Goal: Task Accomplishment & Management: Use online tool/utility

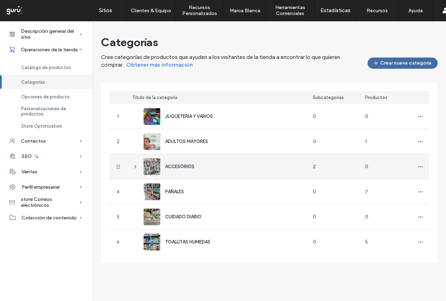
click at [135, 169] on icon at bounding box center [136, 167] width 6 height 6
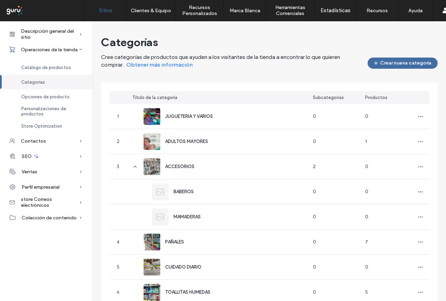
click at [101, 12] on label "Sitios" at bounding box center [105, 10] width 13 height 6
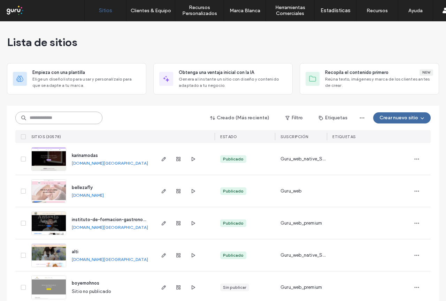
click at [61, 115] on input at bounding box center [58, 118] width 87 height 13
paste input "**********"
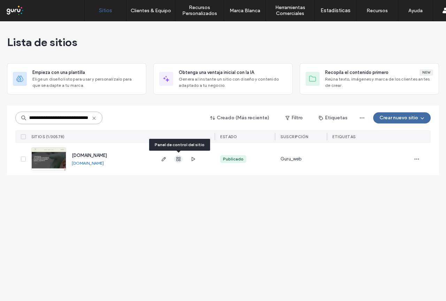
type input "**********"
click at [177, 162] on span "button" at bounding box center [178, 159] width 8 height 8
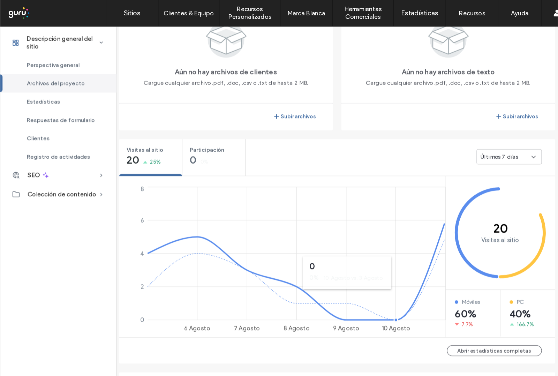
scroll to position [279, 0]
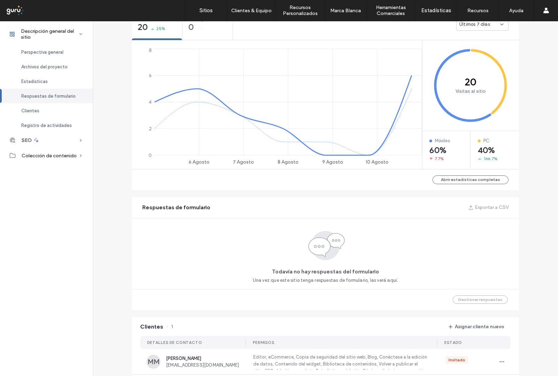
scroll to position [105, 0]
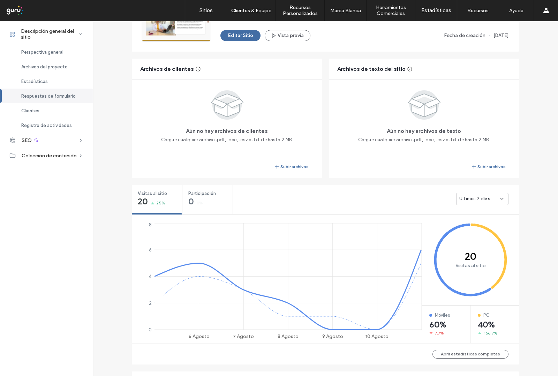
click at [446, 200] on icon at bounding box center [502, 199] width 6 height 6
click at [446, 233] on div "Últimos 30 días" at bounding box center [480, 235] width 52 height 12
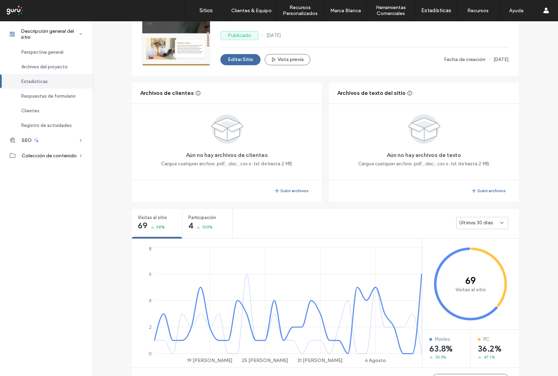
scroll to position [78, 0]
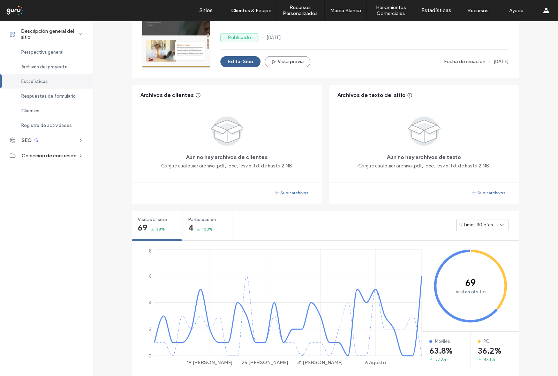
click at [236, 62] on button "Editar Sitio" at bounding box center [240, 61] width 40 height 11
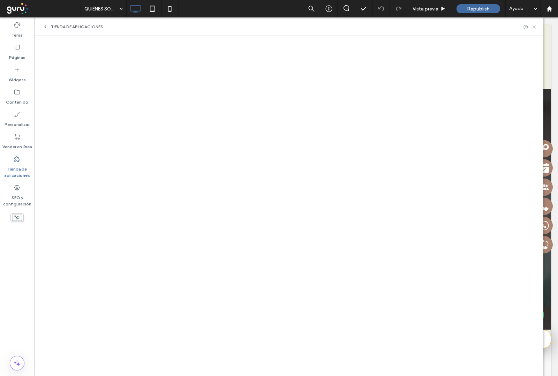
click at [533, 27] on icon at bounding box center [533, 26] width 5 height 5
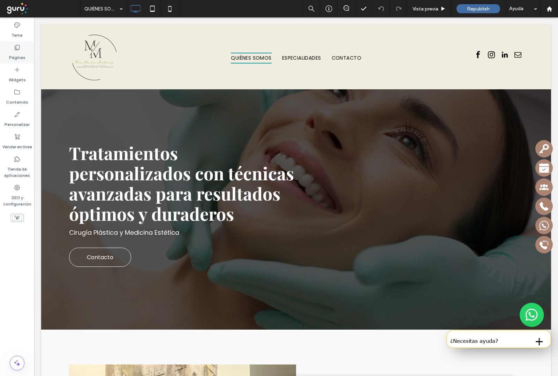
click at [22, 53] on label "Páginas" at bounding box center [17, 56] width 16 height 10
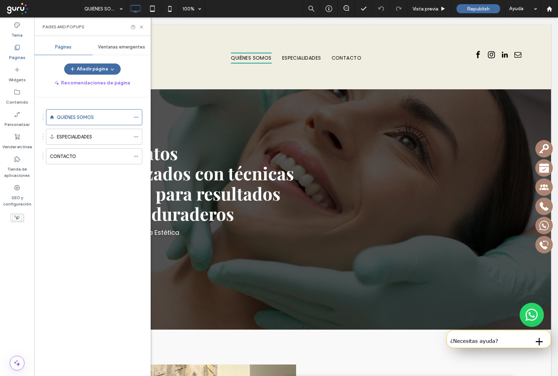
click at [112, 48] on span "Ventanas emergentes" at bounding box center [121, 47] width 47 height 6
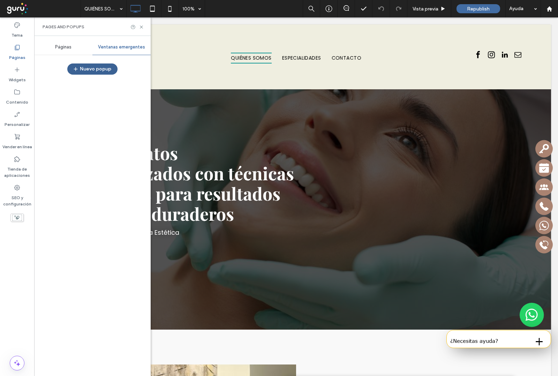
click at [92, 70] on button "Nuevo popup" at bounding box center [92, 68] width 50 height 11
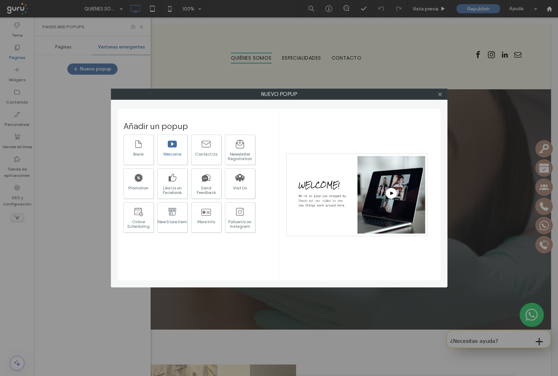
click at [173, 150] on div at bounding box center [172, 143] width 10 height 15
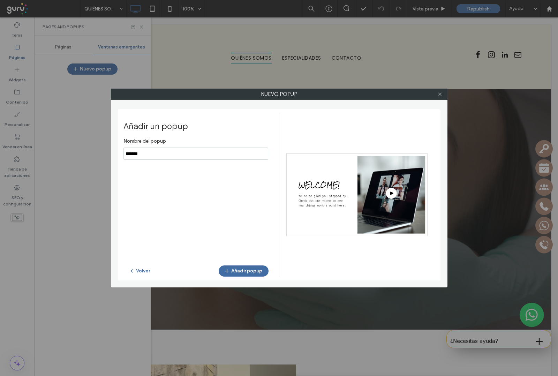
drag, startPoint x: 169, startPoint y: 156, endPoint x: 161, endPoint y: 39, distance: 117.8
click at [115, 157] on div "Nuevo popup Añadir un popup Nombre del popup Volver Añadir popup" at bounding box center [279, 188] width 336 height 199
paste input "**********"
click at [128, 153] on input "notEmpty" at bounding box center [195, 153] width 145 height 12
type input "**********"
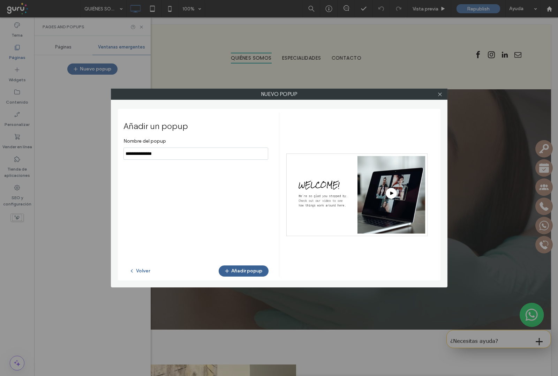
click at [247, 268] on button "Añadir popup" at bounding box center [244, 270] width 50 height 11
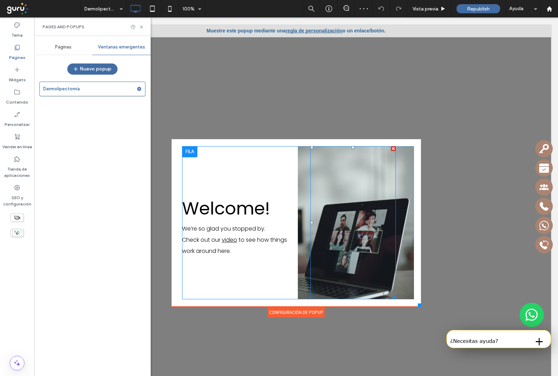
click at [402, 263] on div "Click To Paste" at bounding box center [356, 222] width 116 height 153
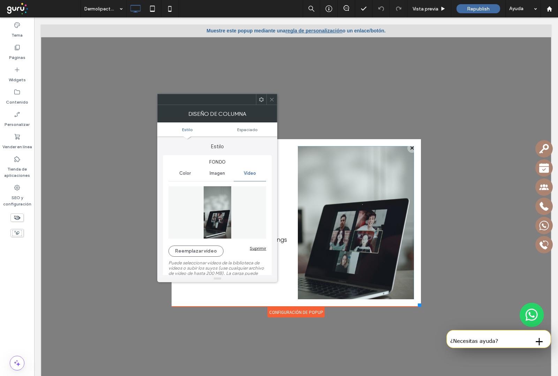
click at [258, 247] on div "Suprimir" at bounding box center [258, 247] width 16 height 5
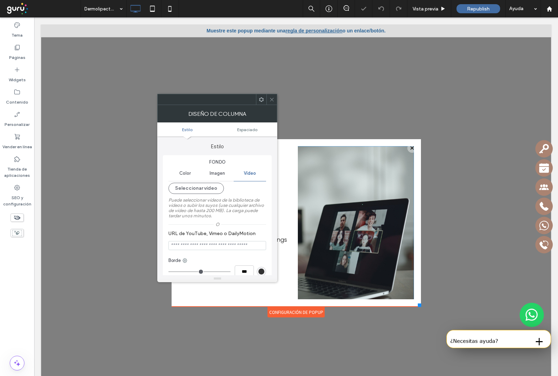
click at [260, 248] on input "URL de YouTube, Vimeo o DailyMotion" at bounding box center [217, 245] width 98 height 9
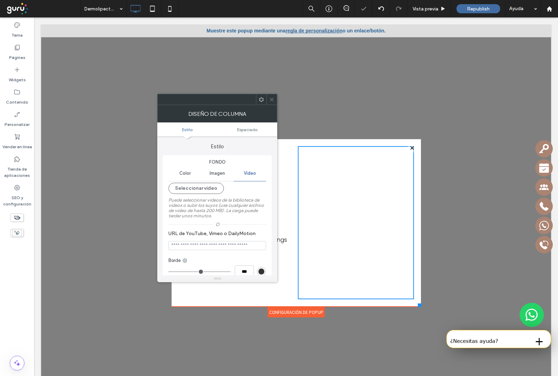
click at [213, 178] on div "Imagen" at bounding box center [217, 173] width 32 height 15
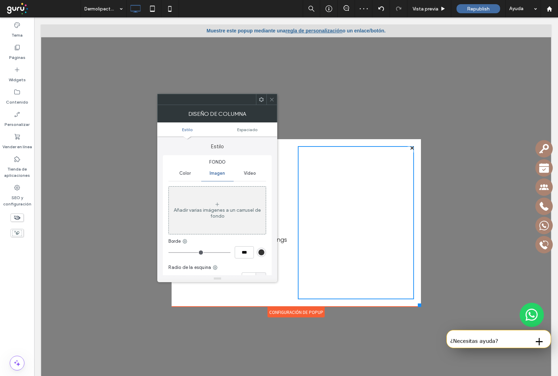
click at [223, 212] on div "Añadir varias imágenes a un carrusel de fondo" at bounding box center [217, 213] width 97 height 12
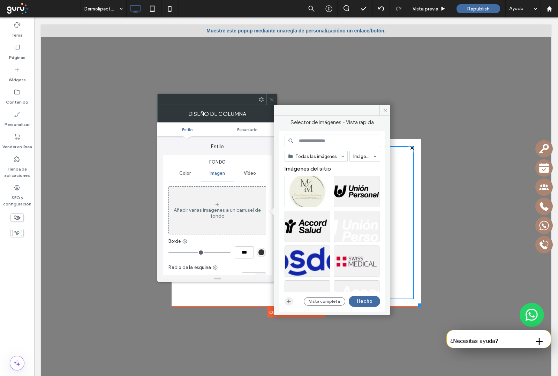
click at [286, 301] on icon "button" at bounding box center [289, 301] width 6 height 6
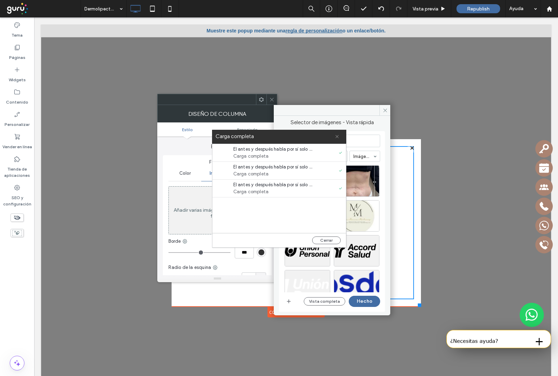
click at [336, 137] on icon at bounding box center [337, 136] width 5 height 5
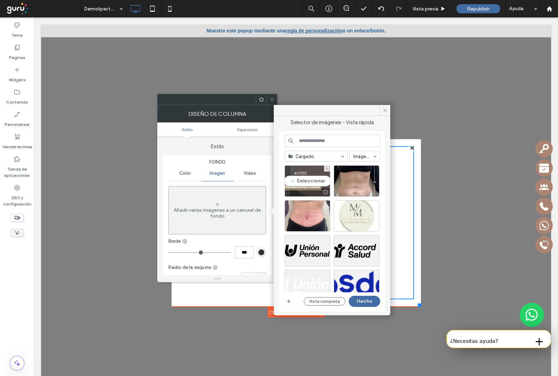
click at [309, 184] on div "Seleccionar" at bounding box center [308, 180] width 46 height 31
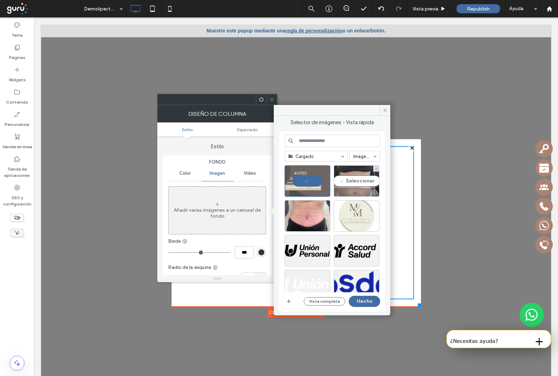
click at [351, 185] on div "Seleccionar" at bounding box center [357, 180] width 46 height 31
click at [312, 219] on div "Seleccionar" at bounding box center [308, 215] width 46 height 31
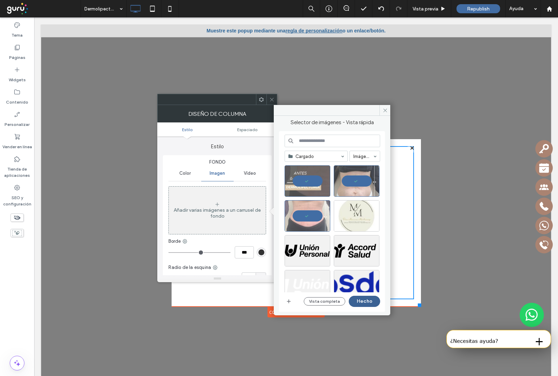
click at [363, 299] on button "Hecho" at bounding box center [364, 301] width 31 height 11
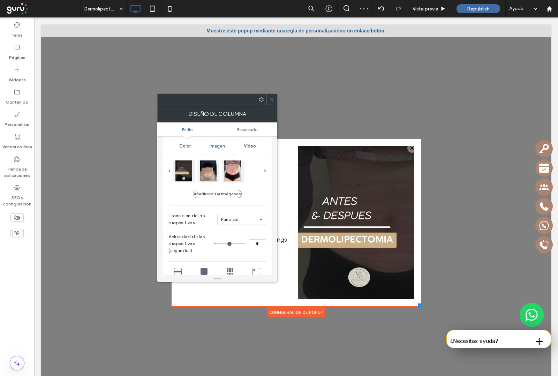
scroll to position [87, 0]
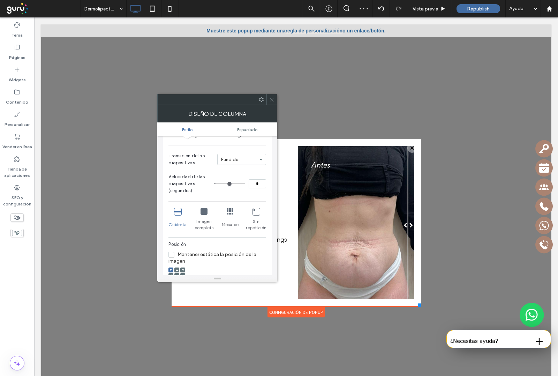
click at [203, 214] on icon at bounding box center [203, 211] width 7 height 7
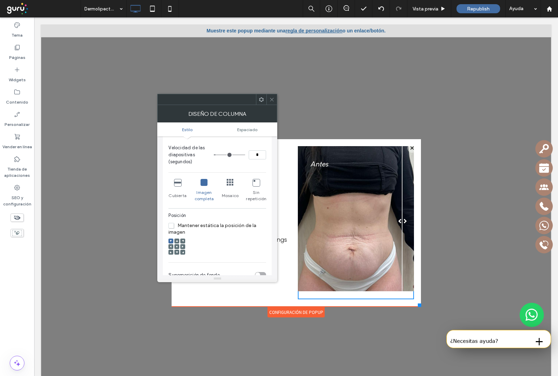
scroll to position [131, 0]
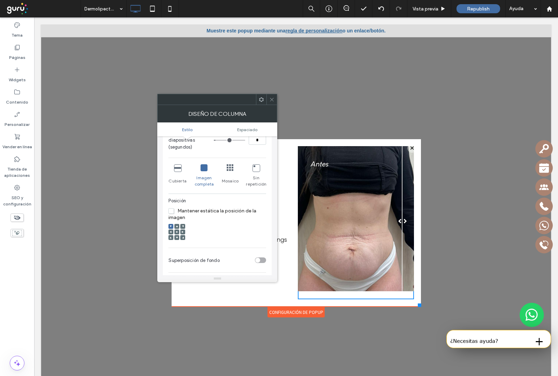
click at [178, 233] on icon at bounding box center [177, 232] width 2 height 2
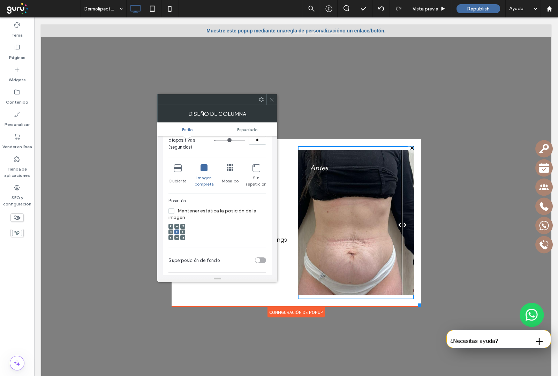
click at [176, 226] on icon at bounding box center [177, 226] width 2 height 2
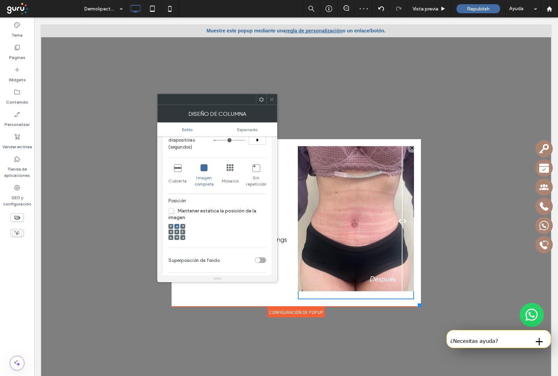
click at [177, 237] on icon at bounding box center [177, 237] width 2 height 2
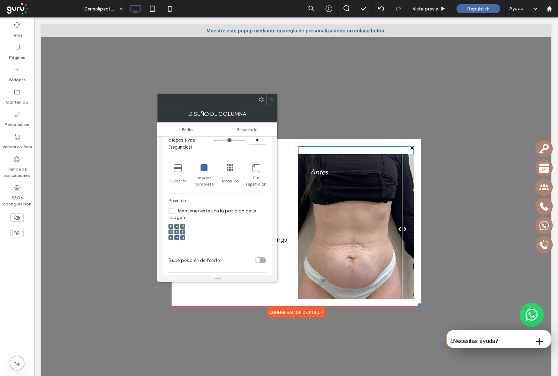
click at [175, 232] on div at bounding box center [176, 231] width 5 height 5
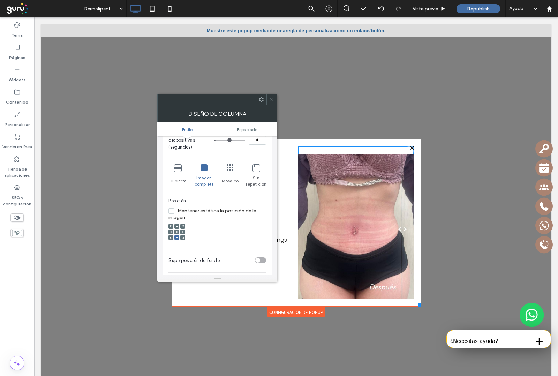
click at [177, 234] on span at bounding box center [177, 231] width 2 height 5
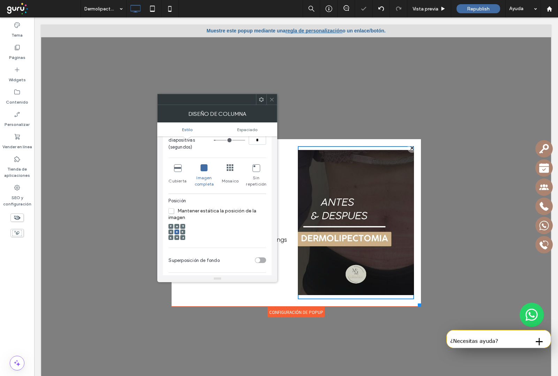
click at [273, 100] on icon at bounding box center [271, 99] width 5 height 5
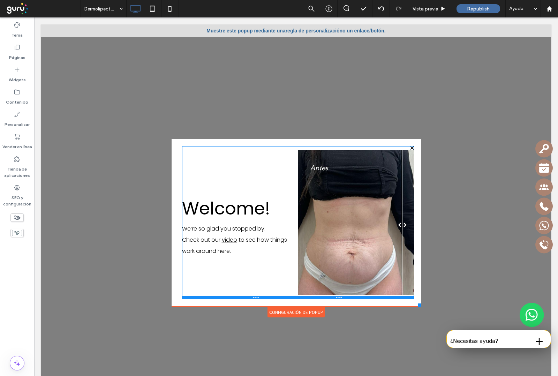
drag, startPoint x: 393, startPoint y: 297, endPoint x: 396, endPoint y: 276, distance: 21.8
click at [396, 276] on div "Welcome! We’re so glad you stopped by. Check out our video to see how things wo…" at bounding box center [298, 222] width 232 height 153
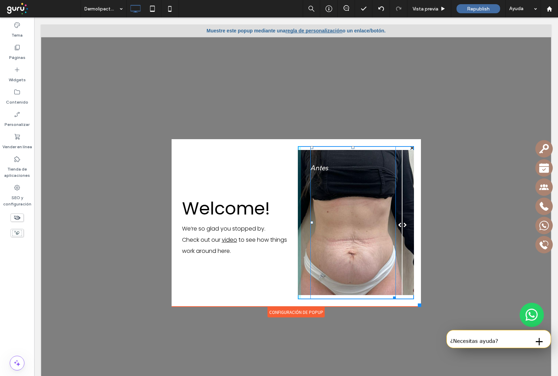
drag, startPoint x: 391, startPoint y: 290, endPoint x: 396, endPoint y: 290, distance: 5.3
click at [396, 294] on div at bounding box center [393, 296] width 5 height 5
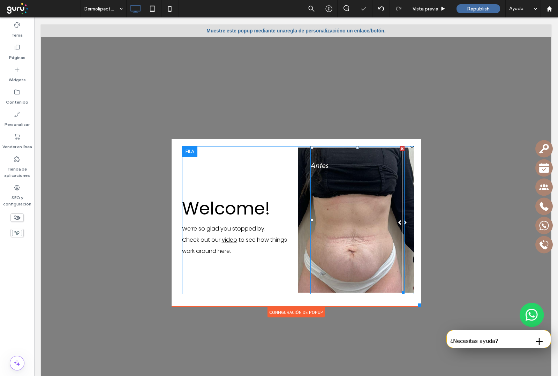
click at [363, 264] on div at bounding box center [357, 220] width 94 height 148
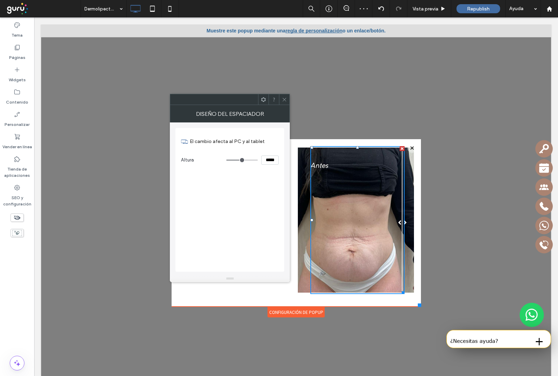
drag, startPoint x: 282, startPoint y: 100, endPoint x: 350, endPoint y: 199, distance: 119.4
click at [282, 100] on icon at bounding box center [284, 99] width 5 height 5
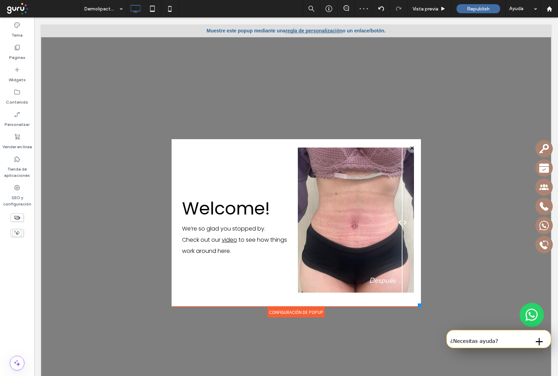
click at [403, 262] on div at bounding box center [356, 220] width 116 height 148
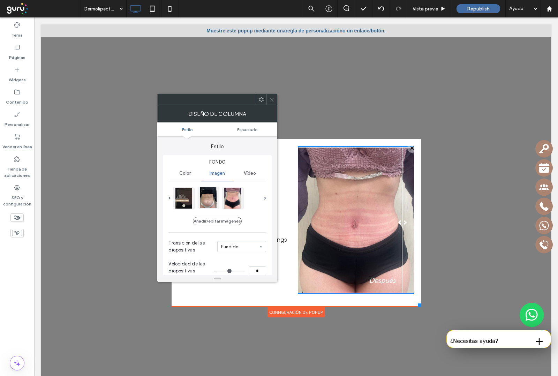
click at [210, 197] on div at bounding box center [208, 197] width 21 height 21
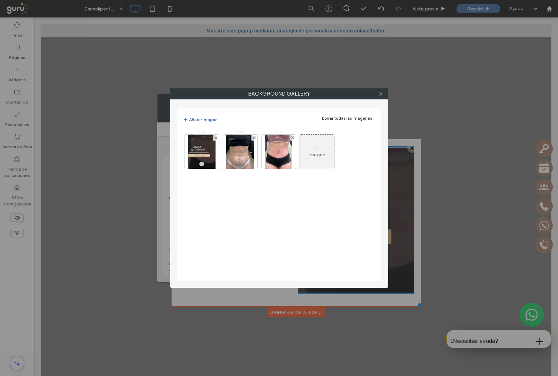
click at [247, 156] on img at bounding box center [239, 152] width 27 height 34
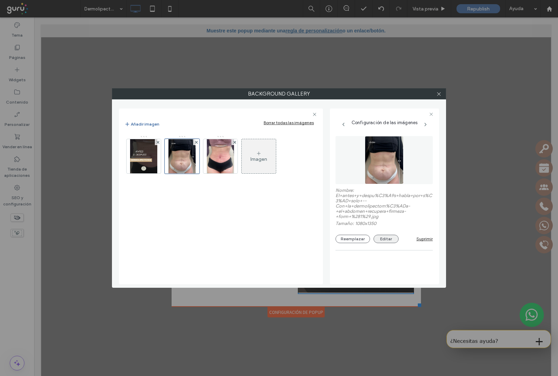
click at [388, 242] on button "Editar" at bounding box center [385, 239] width 25 height 8
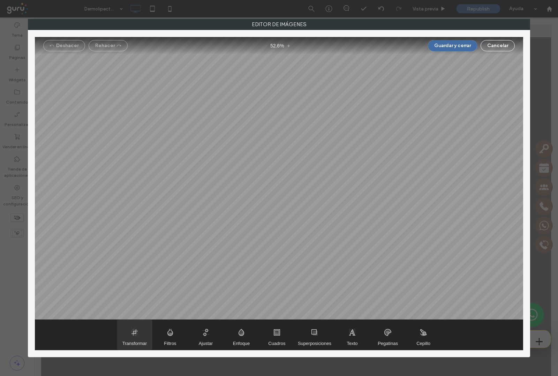
click at [133, 342] on span "Transformar" at bounding box center [134, 343] width 24 height 5
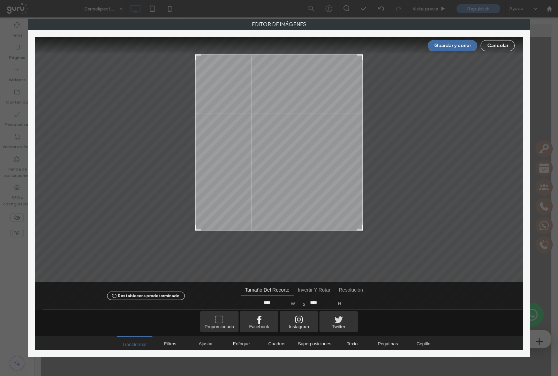
type input "****"
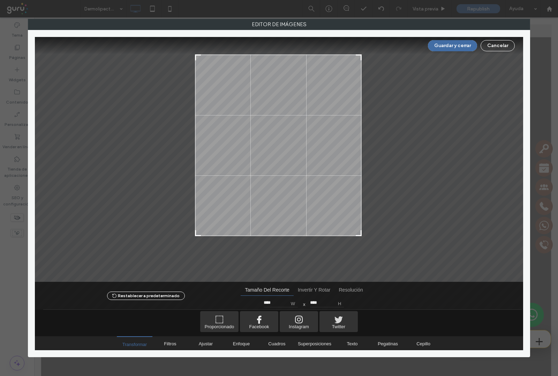
type input "****"
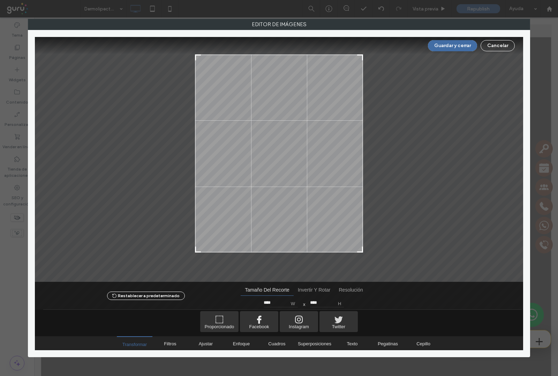
type input "****"
drag, startPoint x: 361, startPoint y: 262, endPoint x: 362, endPoint y: 252, distance: 10.5
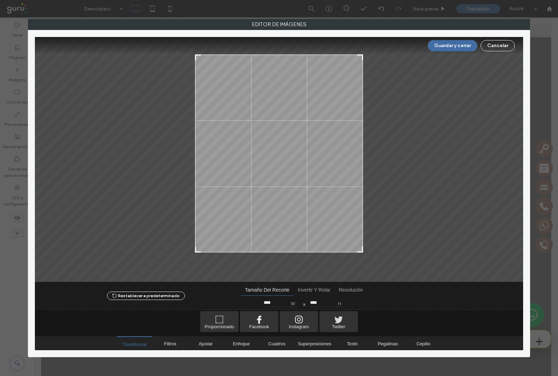
click at [362, 252] on div at bounding box center [360, 249] width 8 height 8
click at [469, 46] on button "Guardar y cerrar" at bounding box center [452, 45] width 49 height 11
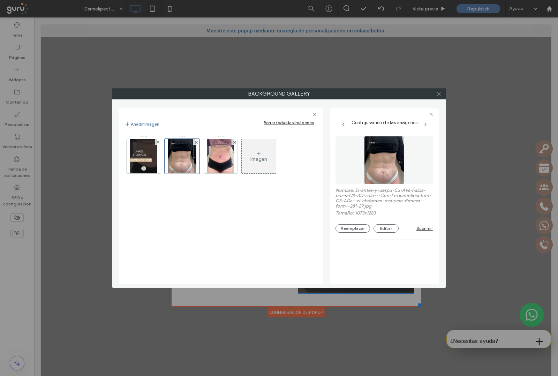
drag, startPoint x: 438, startPoint y: 93, endPoint x: 455, endPoint y: 118, distance: 29.9
click at [438, 93] on icon at bounding box center [438, 93] width 5 height 5
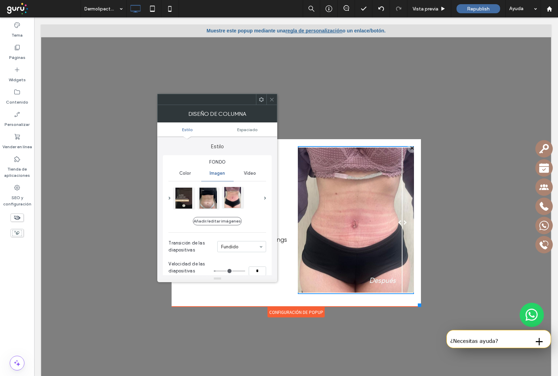
click at [234, 203] on div at bounding box center [232, 197] width 21 height 21
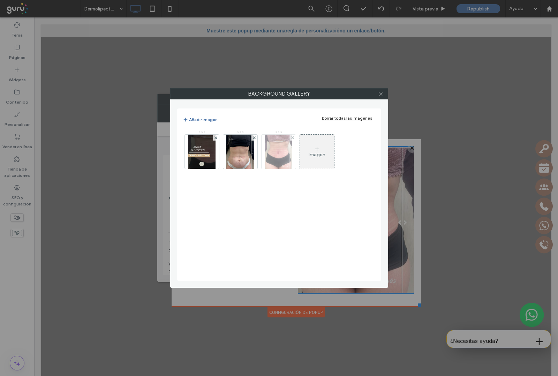
click at [277, 156] on img at bounding box center [278, 152] width 27 height 34
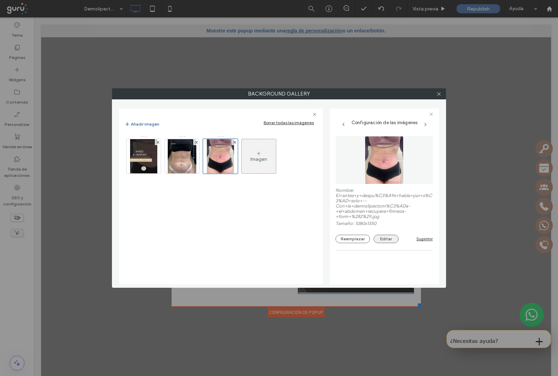
click at [386, 242] on button "Editar" at bounding box center [385, 239] width 25 height 8
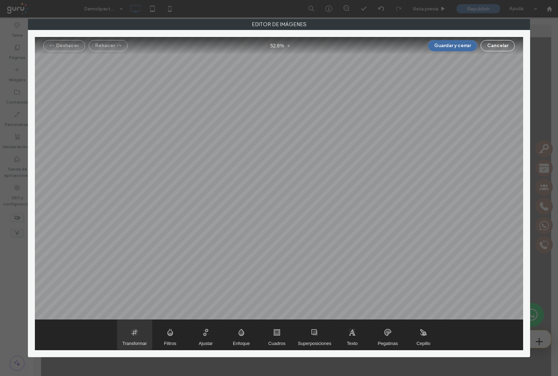
click at [136, 342] on span "Transformar" at bounding box center [134, 343] width 24 height 5
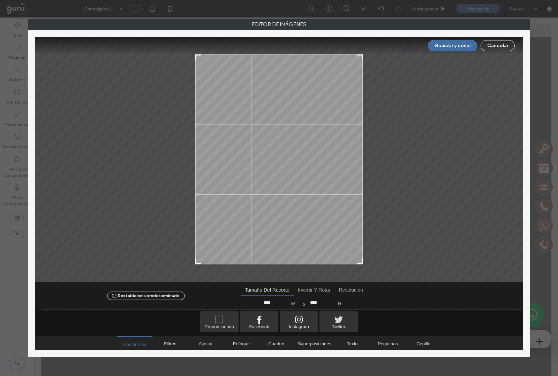
type input "****"
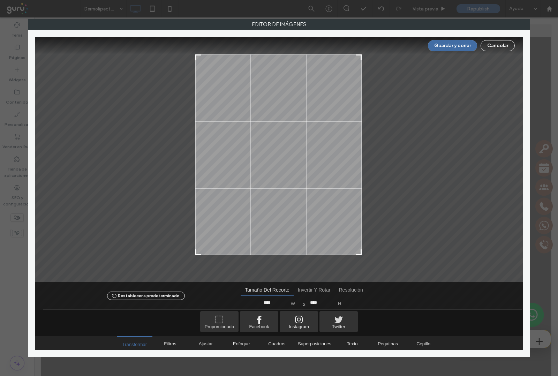
type input "****"
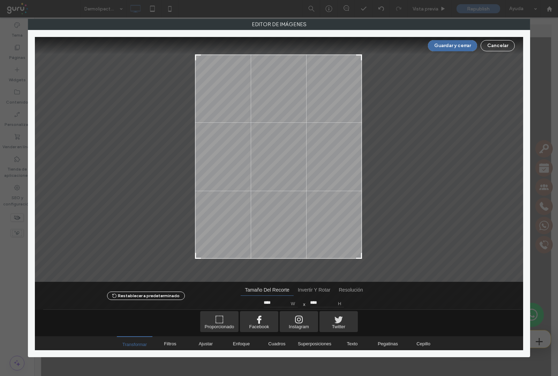
drag, startPoint x: 359, startPoint y: 264, endPoint x: 358, endPoint y: 258, distance: 5.8
click at [358, 258] on div at bounding box center [359, 255] width 8 height 8
click at [358, 258] on div at bounding box center [358, 255] width 8 height 8
type input "****"
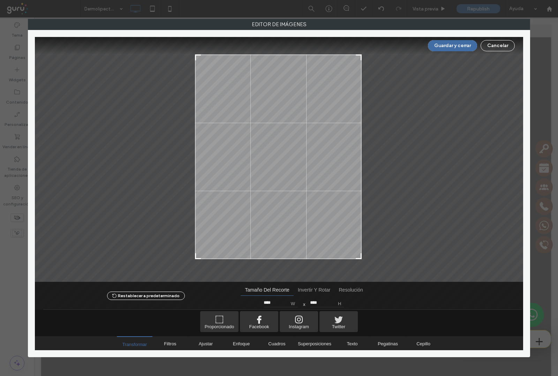
type input "****"
click at [358, 259] on div at bounding box center [359, 256] width 8 height 8
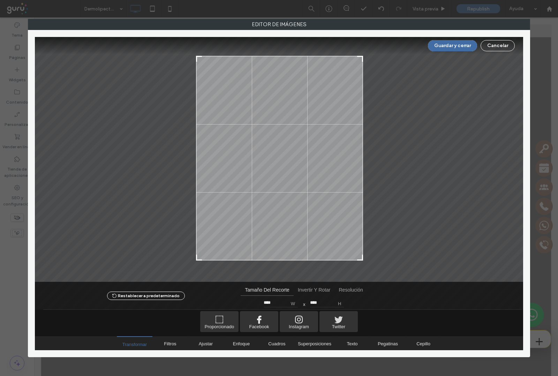
click at [308, 170] on div at bounding box center [279, 158] width 167 height 205
drag, startPoint x: 361, startPoint y: 258, endPoint x: 361, endPoint y: 253, distance: 4.9
click at [361, 253] on div at bounding box center [360, 253] width 8 height 8
type input "****"
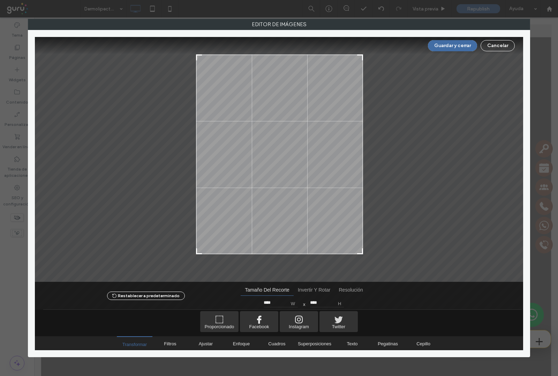
drag, startPoint x: 275, startPoint y: 127, endPoint x: 452, endPoint y: 84, distance: 181.9
click at [277, 124] on div at bounding box center [279, 154] width 167 height 200
click at [450, 46] on button "Guardar y cerrar" at bounding box center [452, 45] width 49 height 11
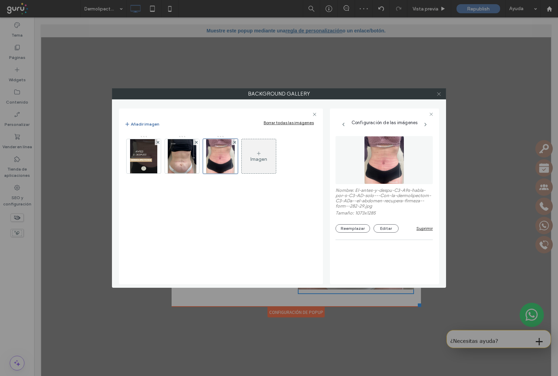
click at [437, 95] on icon at bounding box center [438, 93] width 5 height 5
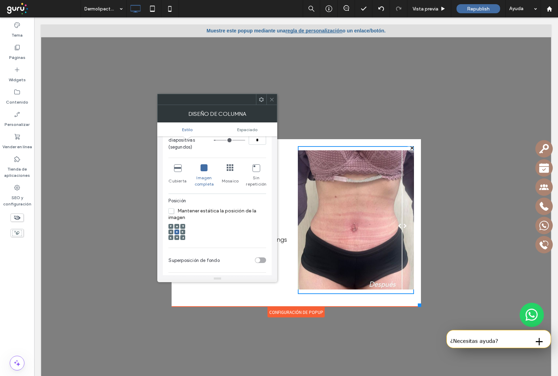
click at [272, 105] on div "Diseño de columna" at bounding box center [217, 113] width 120 height 17
click at [272, 100] on icon at bounding box center [271, 99] width 5 height 5
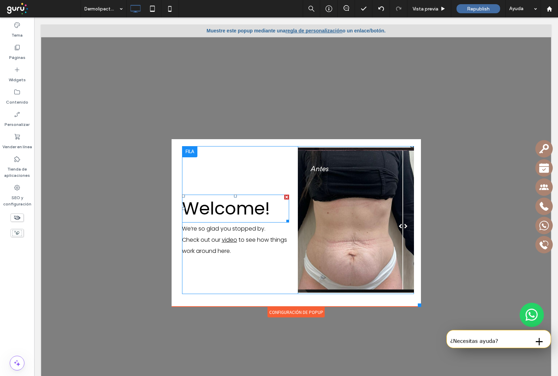
click at [235, 209] on span "Welcome!" at bounding box center [226, 208] width 88 height 25
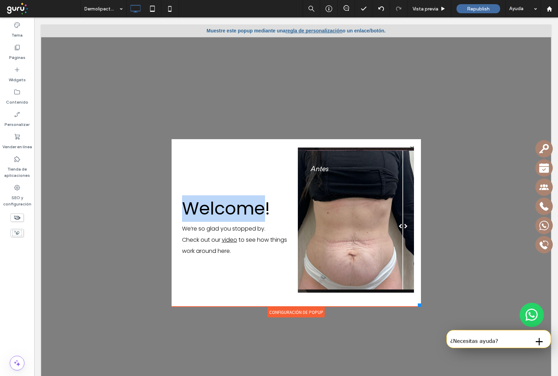
click at [235, 209] on span "Welcome!" at bounding box center [226, 208] width 88 height 25
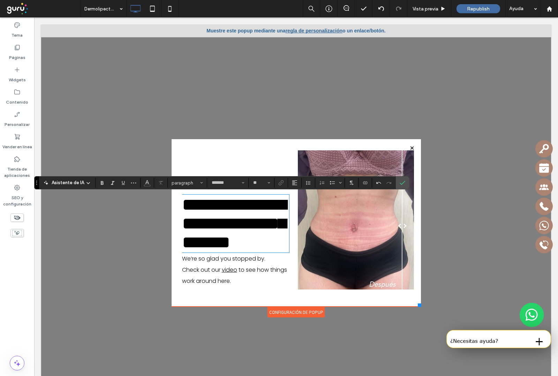
type input "**"
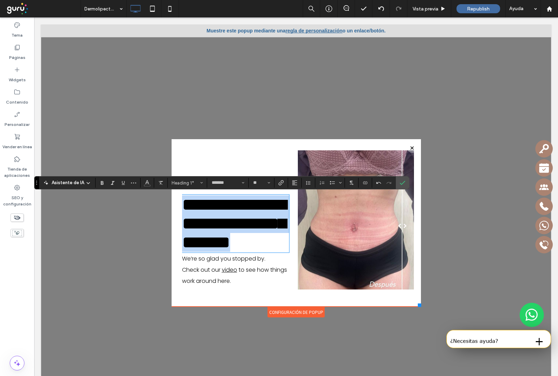
drag, startPoint x: 220, startPoint y: 291, endPoint x: 170, endPoint y: 208, distance: 97.3
click at [172, 208] on div "**********" at bounding box center [296, 222] width 249 height 167
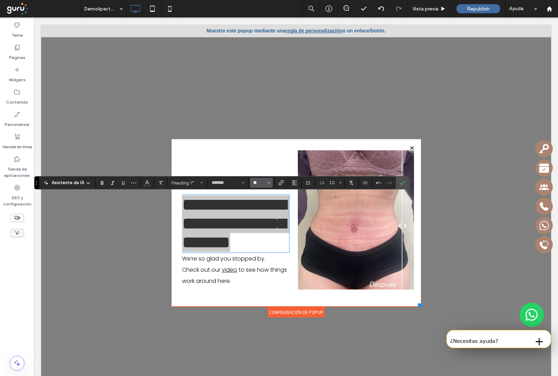
click at [255, 183] on input "**" at bounding box center [259, 183] width 14 height 6
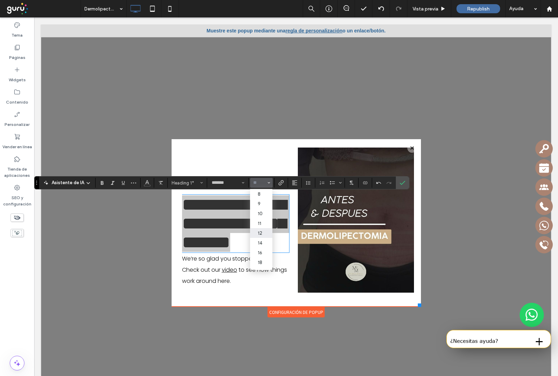
scroll to position [44, 0]
click at [266, 241] on label "30" at bounding box center [261, 238] width 22 height 10
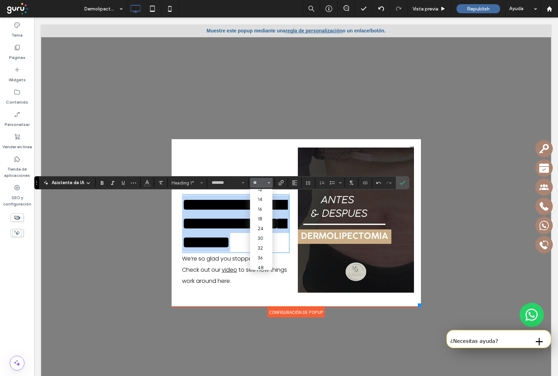
type input "**"
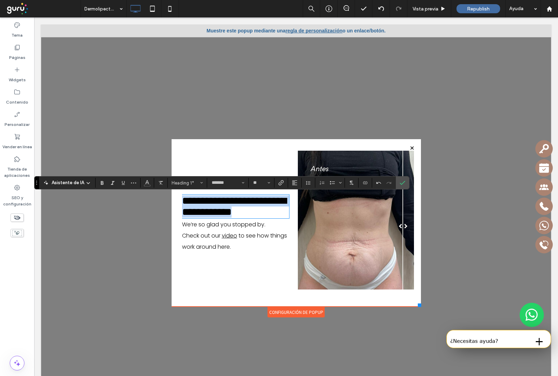
click at [269, 218] on h1 "**********" at bounding box center [235, 206] width 107 height 22
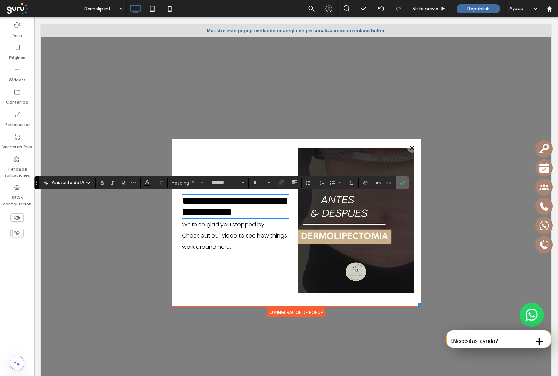
click at [403, 182] on icon "Confirmar" at bounding box center [403, 183] width 6 height 6
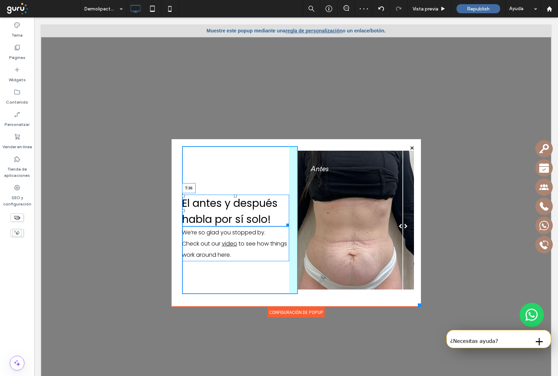
drag, startPoint x: 229, startPoint y: 195, endPoint x: 234, endPoint y: 159, distance: 36.2
click at [234, 195] on div "El antes y después habla por sí solo! T:36" at bounding box center [235, 211] width 107 height 32
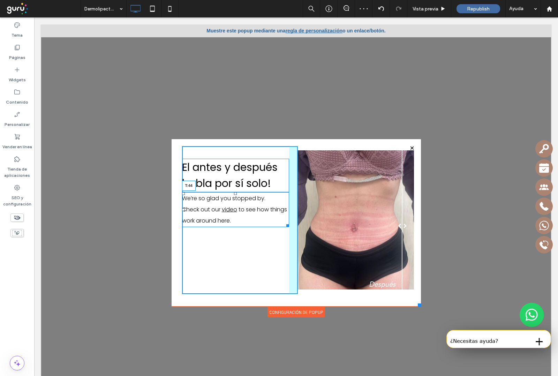
drag, startPoint x: 228, startPoint y: 191, endPoint x: 309, endPoint y: 201, distance: 81.5
click at [229, 209] on div "We’re so glad you stopped by. Check out our video to see how things work around…" at bounding box center [235, 209] width 107 height 35
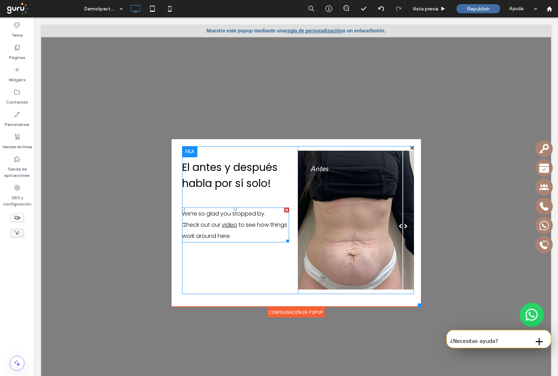
click at [242, 221] on span "to see how things work around here." at bounding box center [234, 230] width 105 height 19
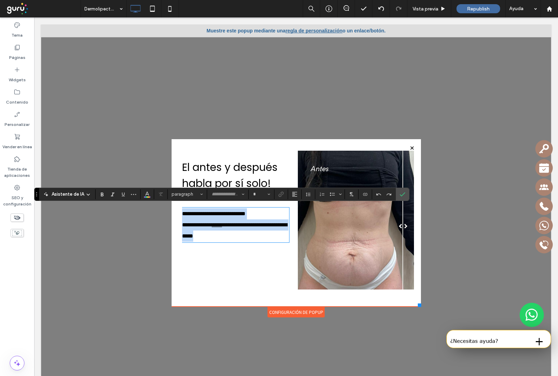
type input "*******"
type input "**"
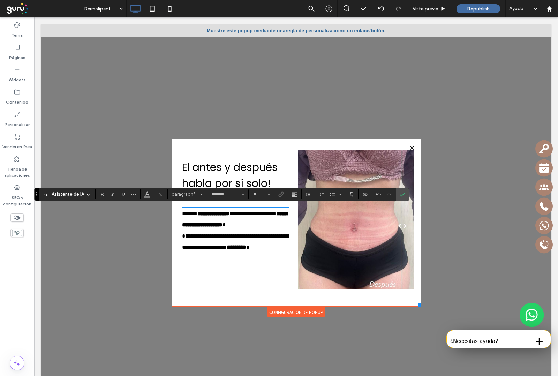
click at [278, 225] on p "**********" at bounding box center [235, 230] width 107 height 45
drag, startPoint x: 176, startPoint y: 235, endPoint x: 181, endPoint y: 238, distance: 5.6
click at [182, 235] on span "**********" at bounding box center [236, 236] width 108 height 28
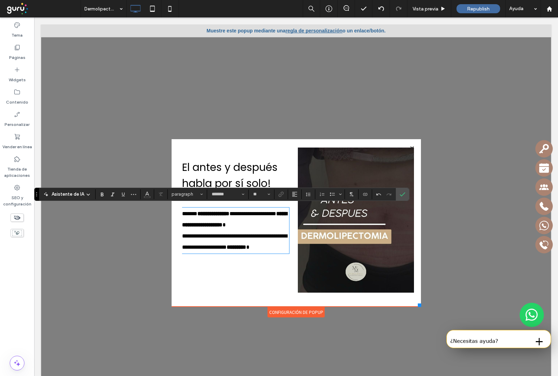
click at [279, 222] on p "**********" at bounding box center [235, 230] width 107 height 45
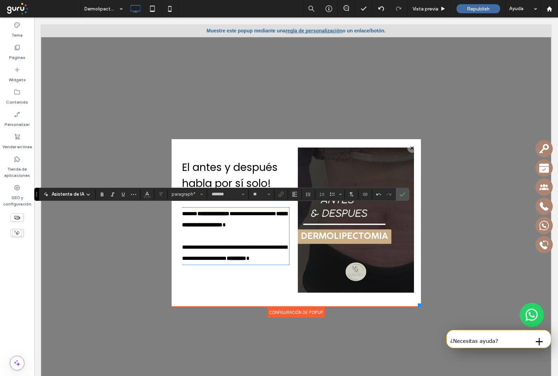
click at [173, 245] on div "**********" at bounding box center [296, 222] width 249 height 167
click at [182, 247] on span "**********" at bounding box center [234, 252] width 105 height 16
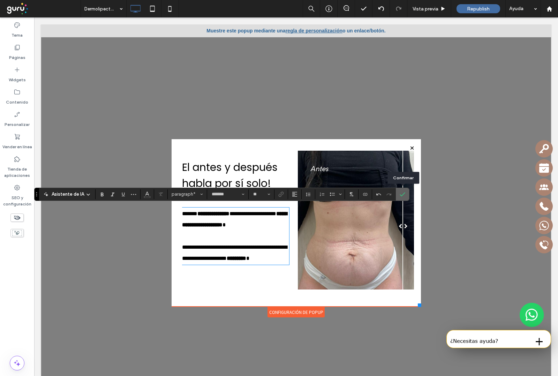
drag, startPoint x: 404, startPoint y: 192, endPoint x: 373, endPoint y: 180, distance: 33.7
click at [404, 192] on icon "Confirmar" at bounding box center [403, 194] width 6 height 6
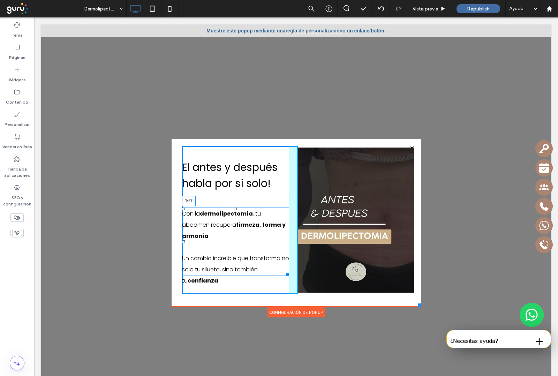
drag, startPoint x: 228, startPoint y: 207, endPoint x: 233, endPoint y: 201, distance: 7.7
click at [233, 207] on div "Con la dermolipectomía , tu abdomen recupera firmeza, forma y armonía . ﻿ Un ca…" at bounding box center [235, 241] width 107 height 68
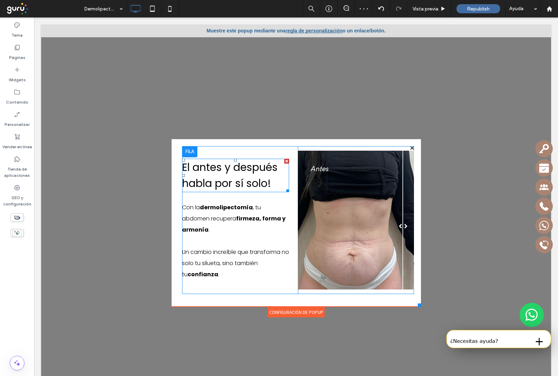
click at [224, 184] on span "El antes y después habla por sí solo!" at bounding box center [230, 175] width 96 height 31
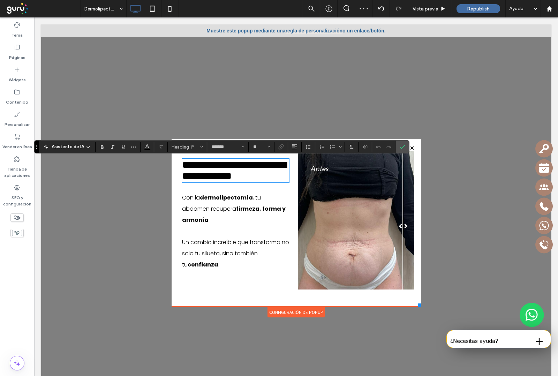
click at [224, 181] on span "**********" at bounding box center [234, 170] width 104 height 21
click at [225, 181] on span "**********" at bounding box center [234, 170] width 104 height 21
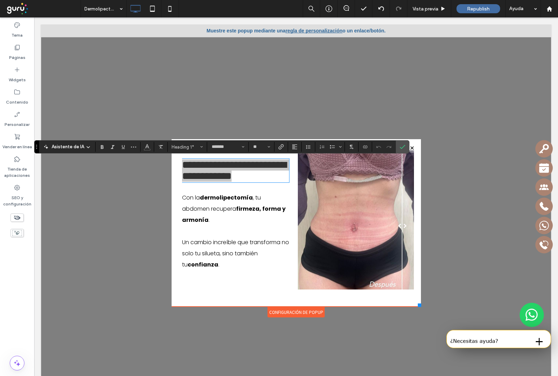
drag, startPoint x: 98, startPoint y: 138, endPoint x: 119, endPoint y: 152, distance: 24.8
click at [99, 145] on icon "Negrita" at bounding box center [102, 147] width 6 height 6
click at [404, 143] on span "Confirmar" at bounding box center [403, 147] width 6 height 12
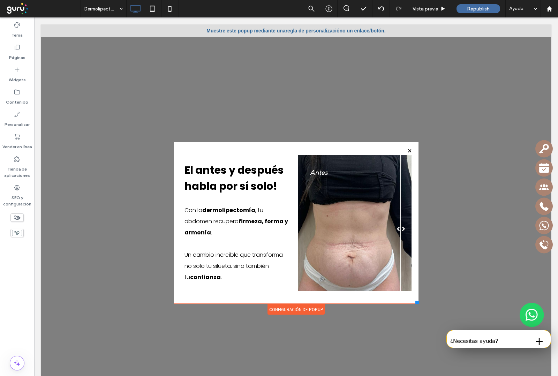
click at [415, 302] on div at bounding box center [416, 302] width 3 height 3
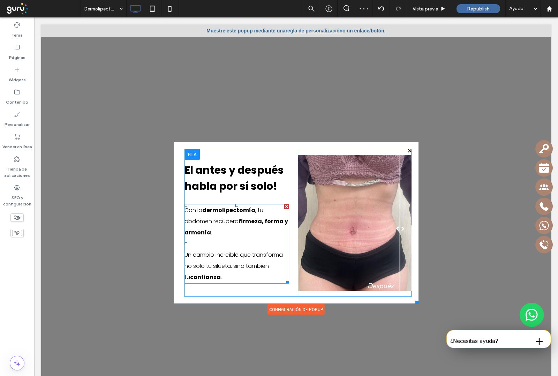
click at [244, 220] on strong "firmeza, forma y armonía" at bounding box center [236, 226] width 104 height 19
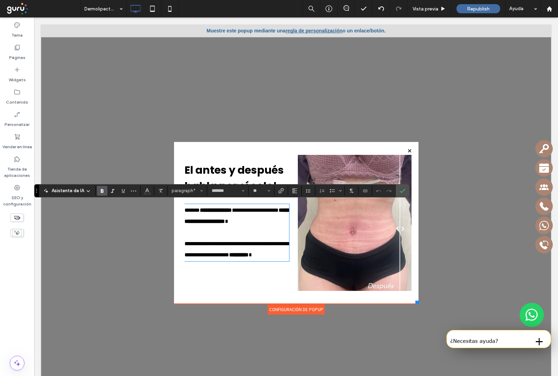
click at [229, 167] on strong "El antes y después habla por sí solo!" at bounding box center [233, 177] width 99 height 31
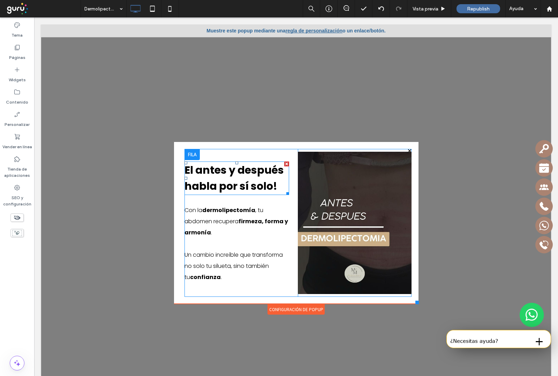
click at [229, 167] on strong "El antes y después habla por sí solo!" at bounding box center [233, 177] width 99 height 31
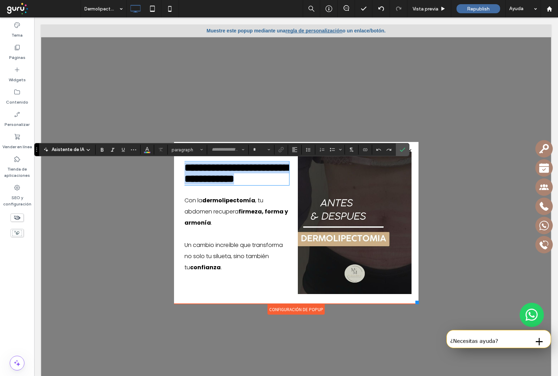
type input "*******"
type input "**"
click at [261, 150] on input "**" at bounding box center [259, 150] width 14 height 6
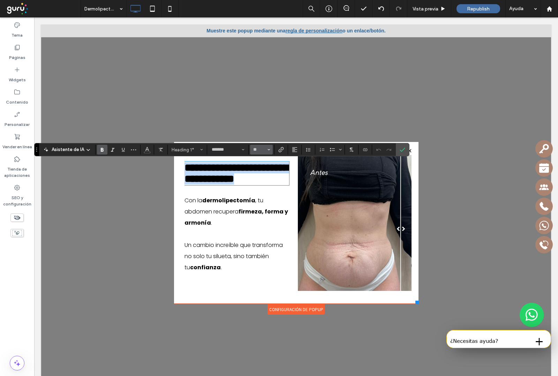
type input "**"
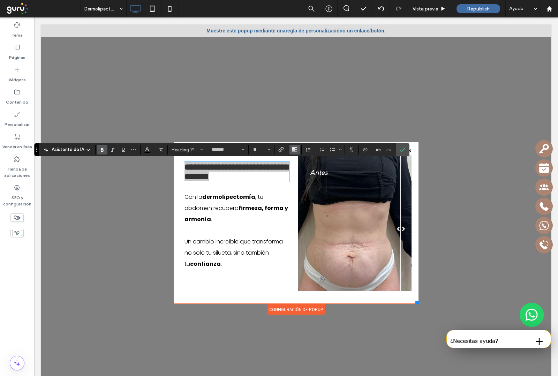
click at [295, 150] on icon "Alineación" at bounding box center [295, 150] width 6 height 6
click at [302, 170] on icon "ui.textEditor.alignment.center" at bounding box center [300, 171] width 6 height 6
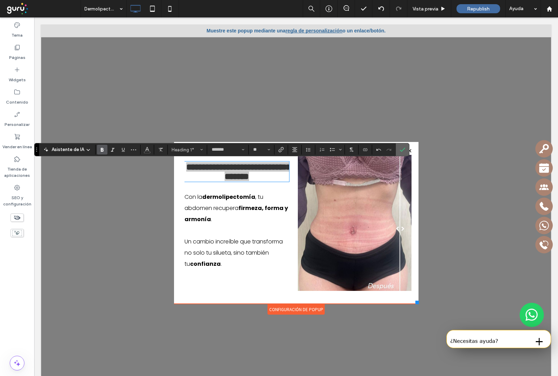
drag, startPoint x: 398, startPoint y: 149, endPoint x: 365, endPoint y: 135, distance: 35.8
click at [398, 149] on label "Confirmar" at bounding box center [402, 149] width 10 height 13
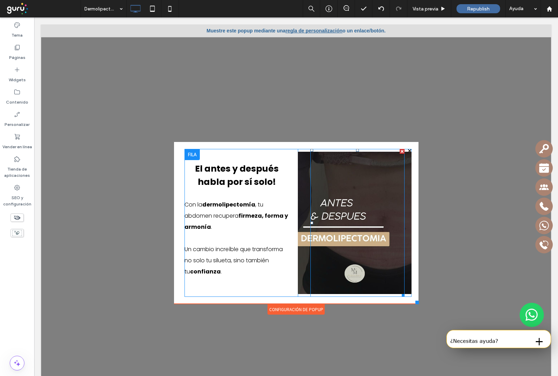
click at [393, 228] on div at bounding box center [357, 223] width 94 height 148
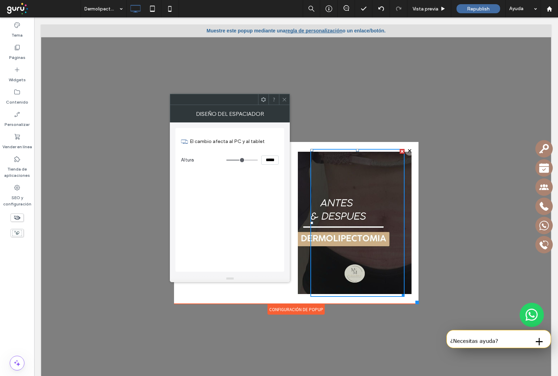
drag, startPoint x: 284, startPoint y: 101, endPoint x: 274, endPoint y: 100, distance: 10.5
click at [284, 101] on icon at bounding box center [284, 99] width 5 height 5
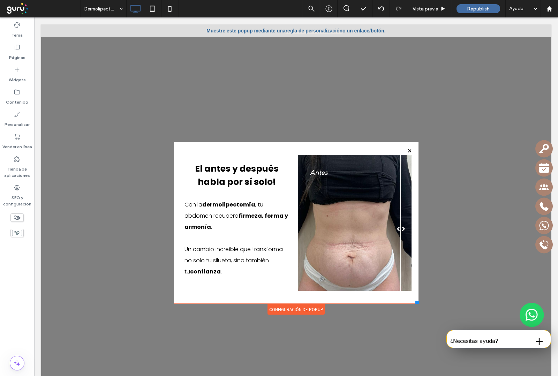
click at [295, 310] on div "Configuración de popup" at bounding box center [295, 309] width 57 height 10
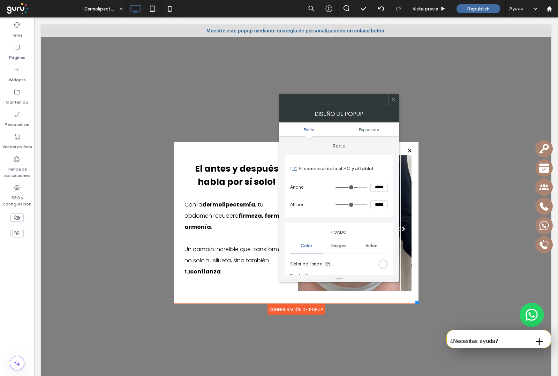
scroll to position [44, 0]
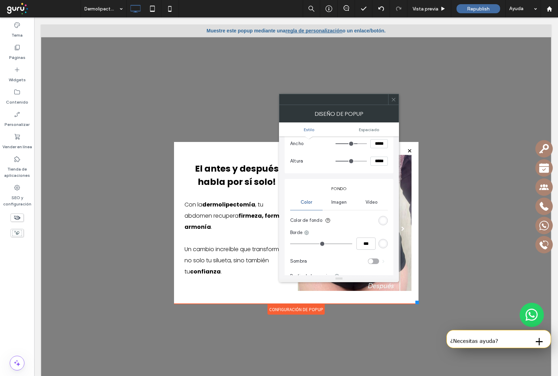
type input "*"
type input "***"
click at [302, 243] on input "range" at bounding box center [321, 243] width 62 height 1
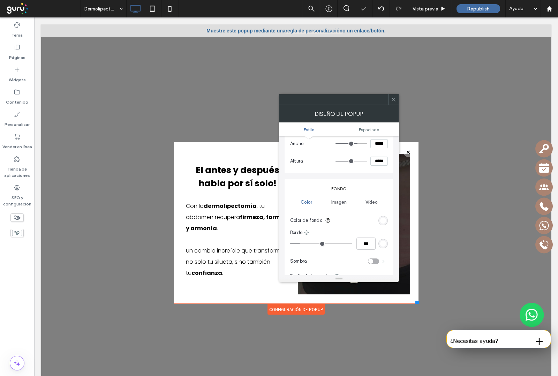
type input "*"
type input "***"
type input "*"
click at [294, 244] on input "range" at bounding box center [321, 243] width 62 height 1
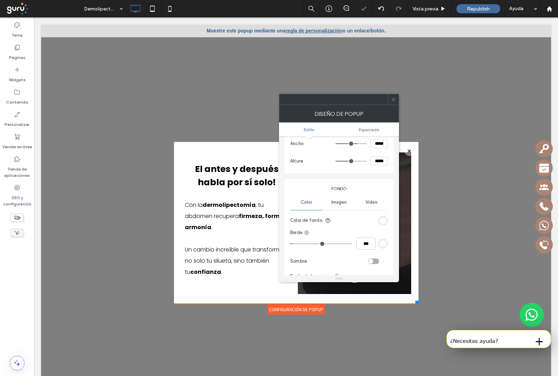
click at [382, 248] on div "rgb(255, 255, 255)" at bounding box center [382, 243] width 9 height 9
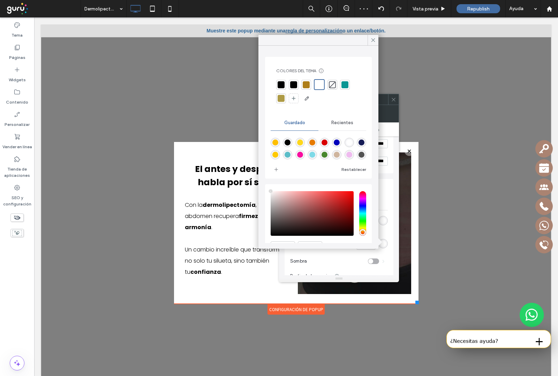
click at [274, 144] on div "rgba(254,191,0,1)" at bounding box center [275, 142] width 6 height 6
type input "*******"
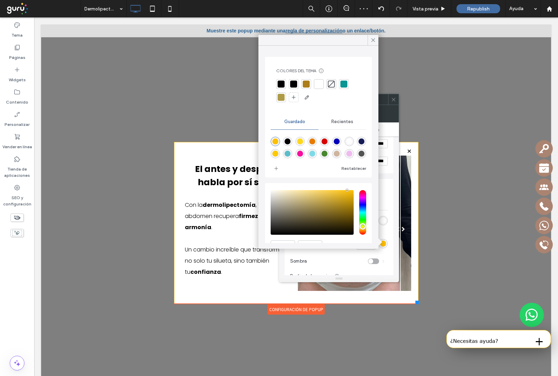
click at [306, 85] on div at bounding box center [306, 84] width 7 height 7
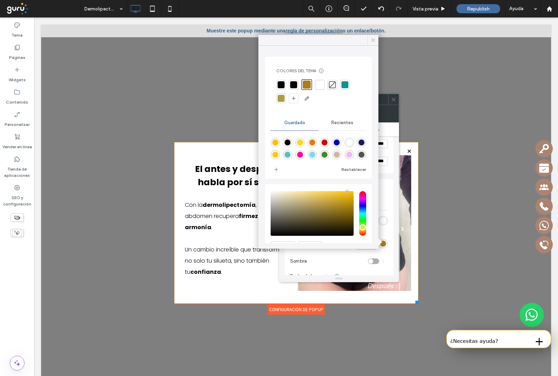
drag, startPoint x: 370, startPoint y: 40, endPoint x: 392, endPoint y: 203, distance: 164.0
click at [370, 40] on icon at bounding box center [373, 40] width 6 height 6
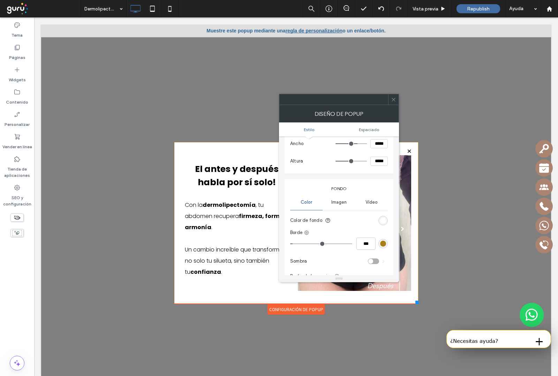
click at [297, 243] on input "range" at bounding box center [321, 243] width 62 height 1
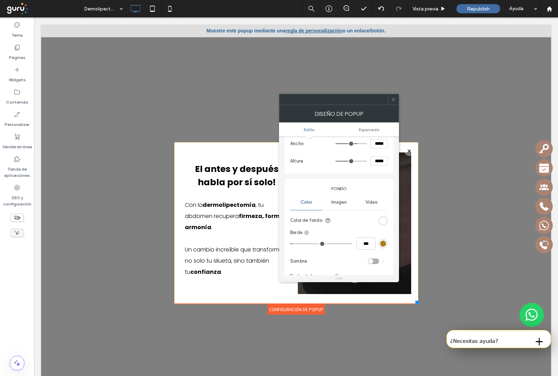
type input "*"
type input "***"
type input "*"
click at [297, 244] on input "range" at bounding box center [321, 243] width 62 height 1
click at [394, 98] on icon at bounding box center [393, 99] width 5 height 5
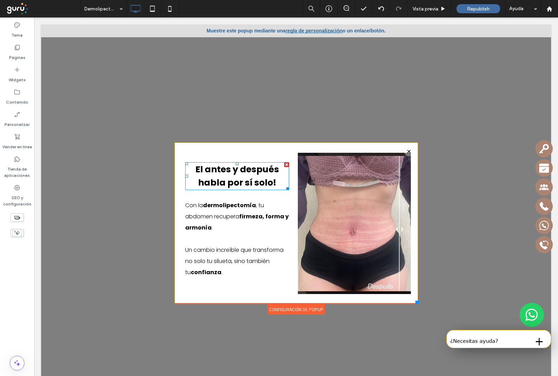
click at [229, 182] on strong "El antes y después habla por sí solo!" at bounding box center [237, 175] width 84 height 25
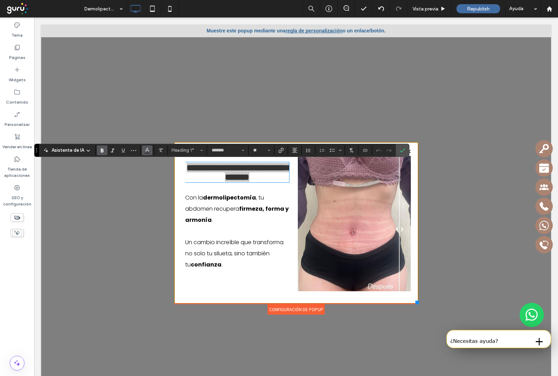
click at [147, 152] on icon "Color" at bounding box center [147, 150] width 6 height 6
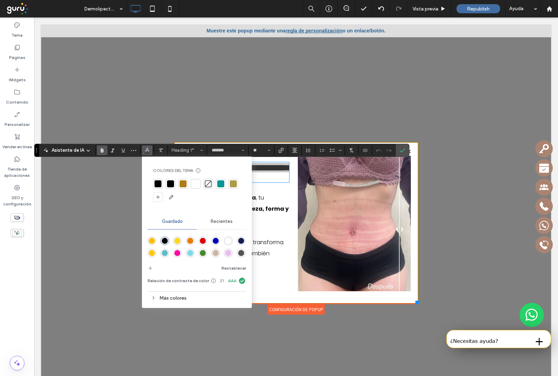
drag, startPoint x: 183, startPoint y: 184, endPoint x: 189, endPoint y: 186, distance: 5.8
click at [183, 185] on div at bounding box center [183, 183] width 7 height 7
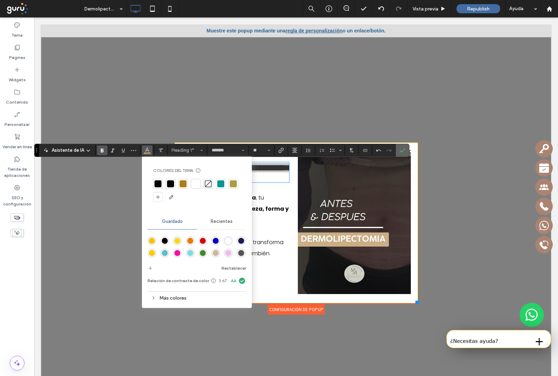
click at [402, 151] on icon "Confirmar" at bounding box center [403, 150] width 6 height 6
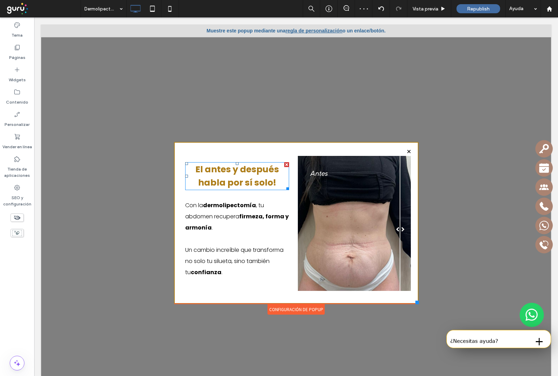
click at [237, 179] on strong "El antes y después habla por sí solo!" at bounding box center [237, 175] width 84 height 25
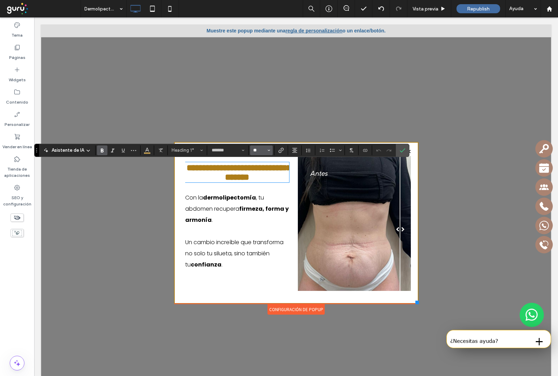
click at [257, 149] on input "**" at bounding box center [259, 150] width 14 height 6
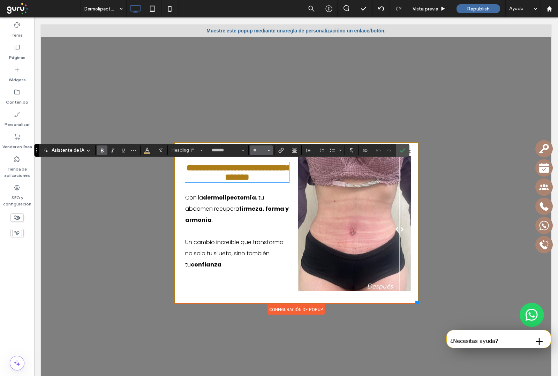
type input "**"
drag, startPoint x: 398, startPoint y: 151, endPoint x: 370, endPoint y: 146, distance: 28.7
click at [398, 151] on label "Confirmar" at bounding box center [402, 150] width 10 height 13
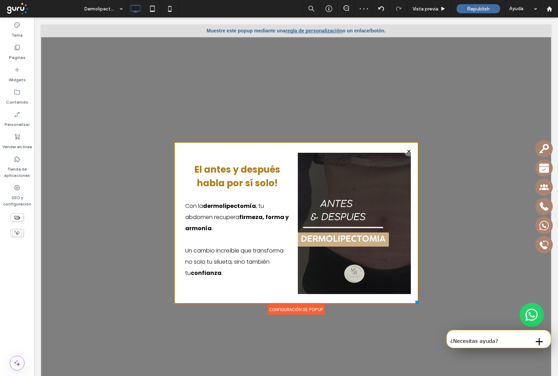
click at [302, 307] on div "Configuración de popup" at bounding box center [295, 309] width 57 height 10
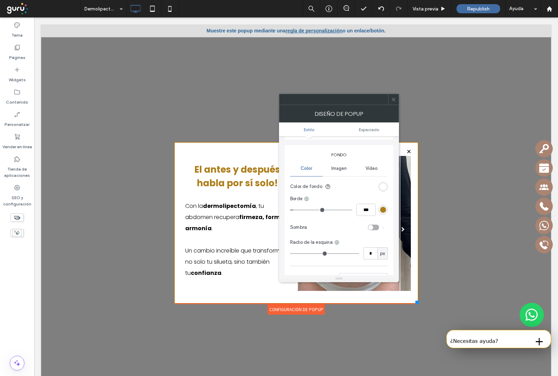
scroll to position [87, 0]
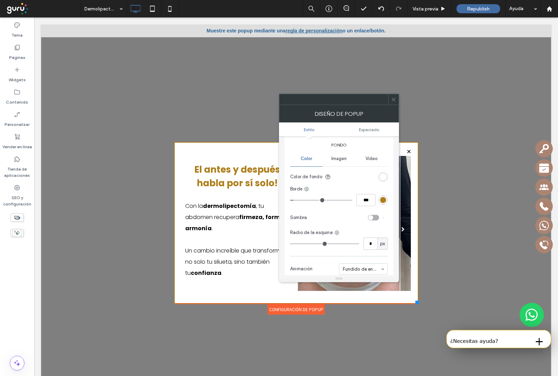
type input "*"
type input "***"
click at [297, 200] on input "range" at bounding box center [321, 200] width 62 height 1
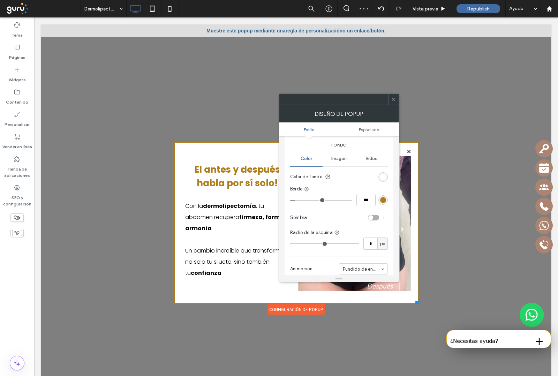
type input "*"
type input "***"
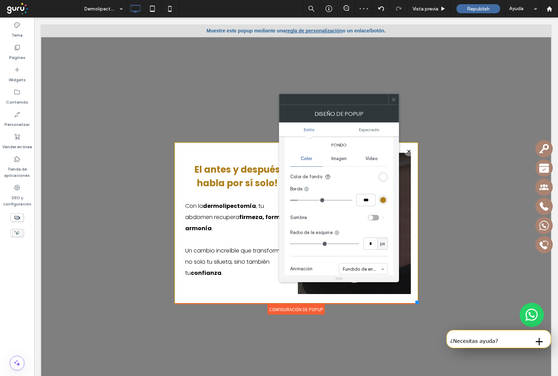
type input "*"
click at [300, 200] on input "range" at bounding box center [321, 200] width 62 height 1
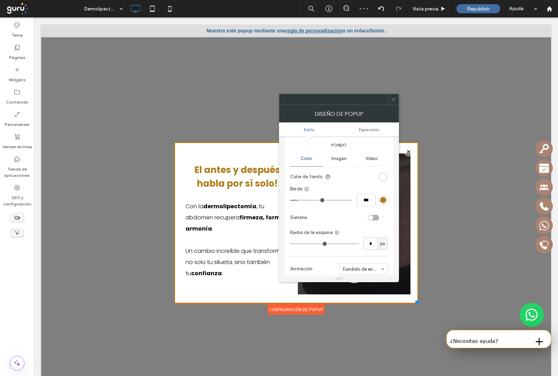
click at [395, 102] on span at bounding box center [393, 99] width 5 height 10
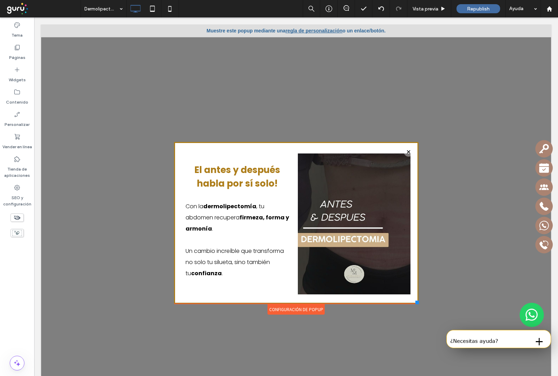
click at [370, 353] on div at bounding box center [296, 203] width 510 height 358
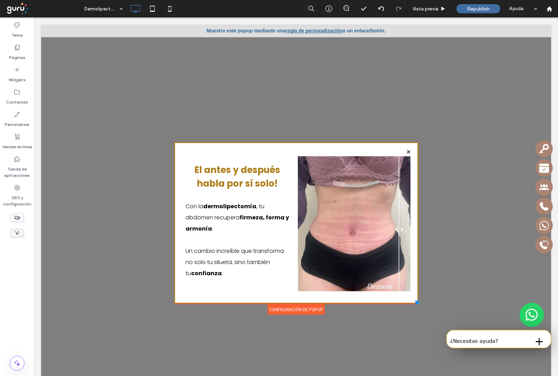
click at [312, 28] on link "regla de personalización" at bounding box center [314, 31] width 57 height 6
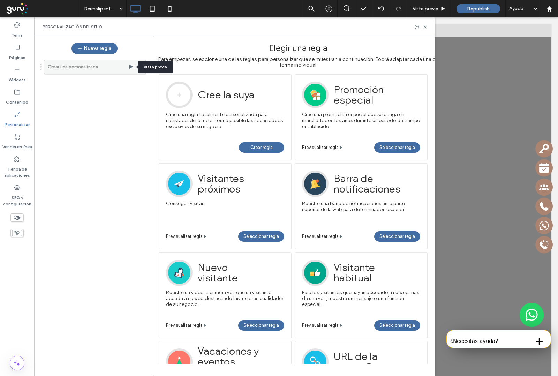
click at [129, 67] on icon at bounding box center [131, 67] width 6 height 6
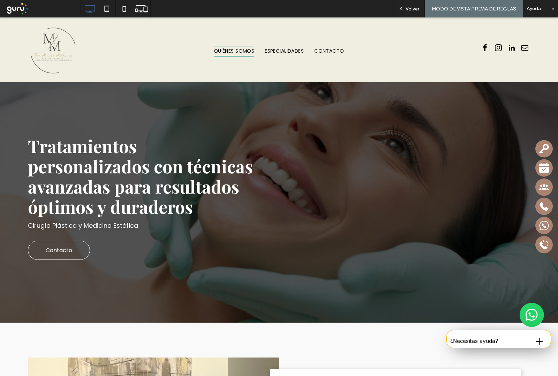
click at [403, 6] on icon at bounding box center [401, 8] width 5 height 5
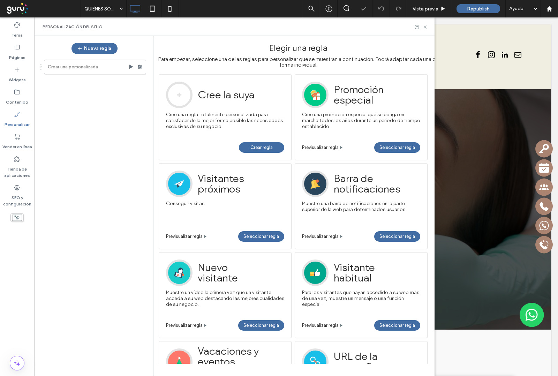
click at [411, 10] on div at bounding box center [279, 188] width 558 height 376
click at [143, 65] on div at bounding box center [141, 67] width 8 height 10
click at [77, 197] on div "Crear una personalizada" at bounding box center [91, 213] width 110 height 314
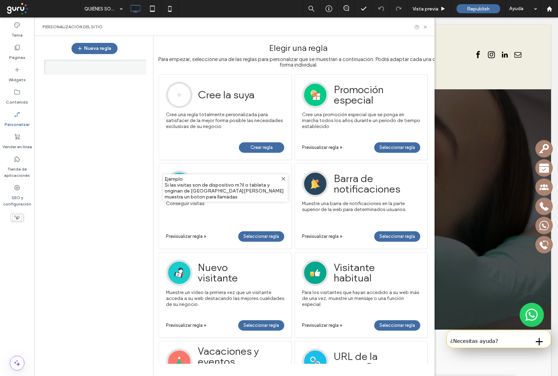
click at [257, 149] on span "Crear regla" at bounding box center [261, 147] width 22 height 10
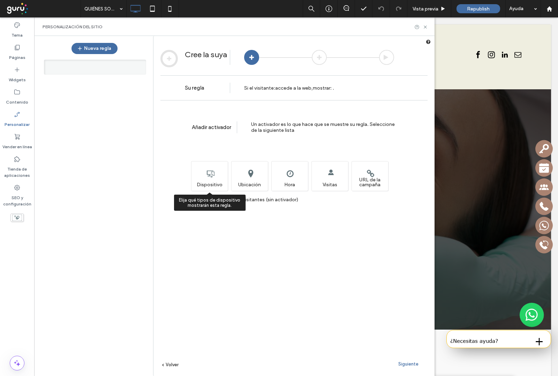
click at [201, 182] on div "Elija qué tipos de dispositivo mostrarán esta regla. Dispositivo" at bounding box center [209, 176] width 37 height 30
click at [411, 364] on span "Siguiente" at bounding box center [408, 363] width 20 height 5
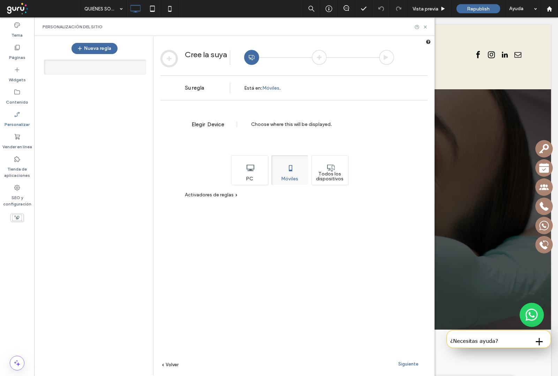
click at [335, 184] on div "Todos los dispositivos" at bounding box center [329, 170] width 37 height 30
click at [416, 367] on div "Siguiente" at bounding box center [408, 363] width 38 height 10
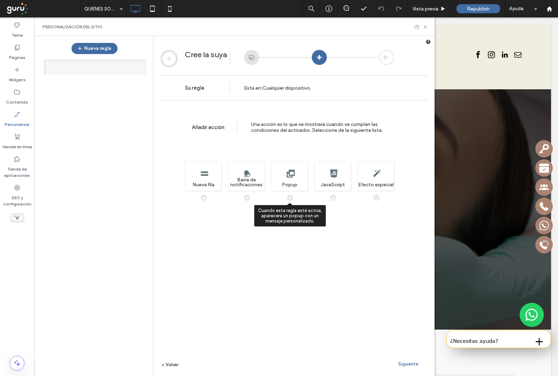
click at [294, 194] on span at bounding box center [294, 194] width 0 height 0
click at [414, 358] on div "Siguiente" at bounding box center [408, 363] width 38 height 10
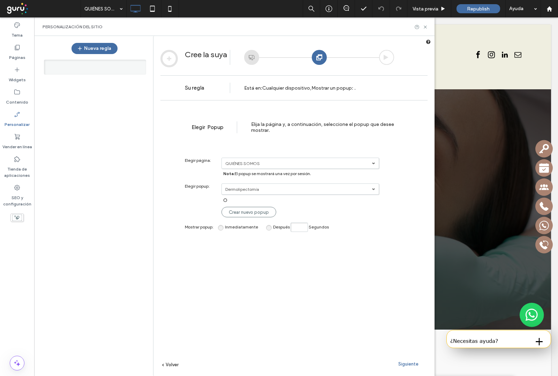
click at [271, 166] on label "Dermolipectomía" at bounding box center [298, 163] width 146 height 5
click at [297, 232] on input "Después Segundos" at bounding box center [298, 226] width 17 height 9
type input "*"
click at [409, 363] on span "Siguiente" at bounding box center [408, 363] width 20 height 5
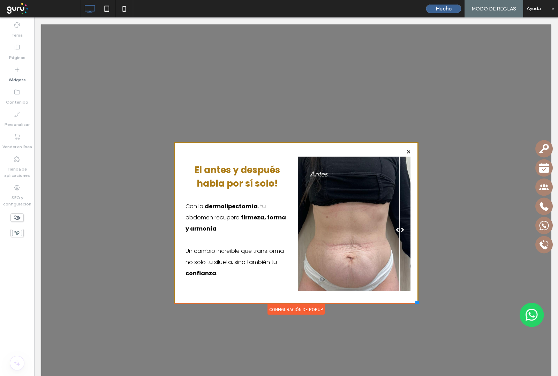
click at [445, 8] on button "Hecho" at bounding box center [443, 9] width 35 height 8
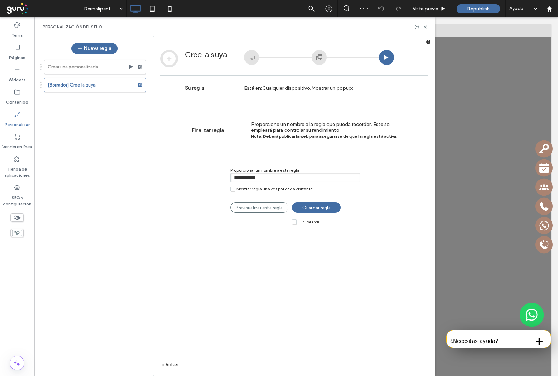
drag, startPoint x: 296, startPoint y: 224, endPoint x: 300, endPoint y: 226, distance: 4.4
click at [296, 224] on label "Publicar ahora" at bounding box center [306, 221] width 28 height 5
click at [318, 210] on span "Guardar regla" at bounding box center [316, 207] width 28 height 5
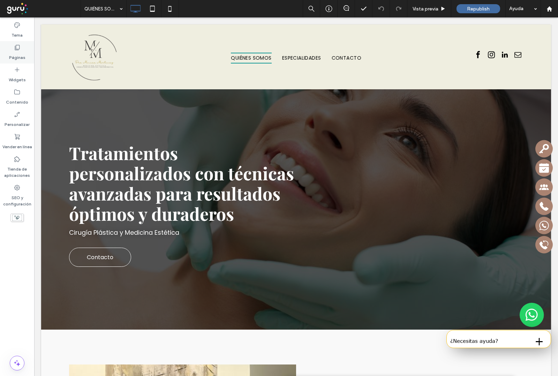
click at [19, 54] on label "Páginas" at bounding box center [17, 56] width 16 height 10
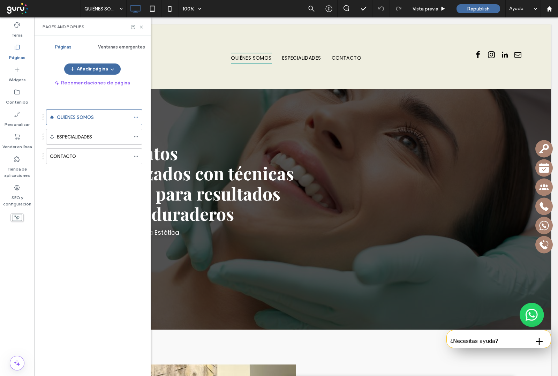
click at [119, 42] on div "Ventanas emergentes" at bounding box center [121, 46] width 58 height 15
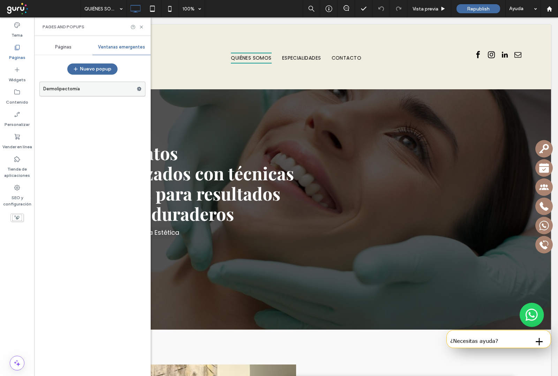
click at [83, 88] on label "Dermolipectomía" at bounding box center [89, 89] width 93 height 14
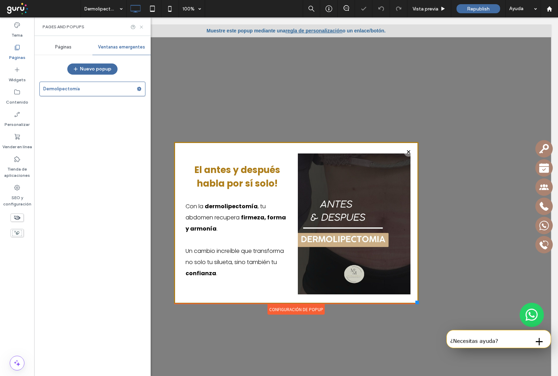
drag, startPoint x: 141, startPoint y: 27, endPoint x: 107, endPoint y: 9, distance: 37.7
click at [141, 27] on icon at bounding box center [141, 26] width 5 height 5
